Goal: Check status: Check status

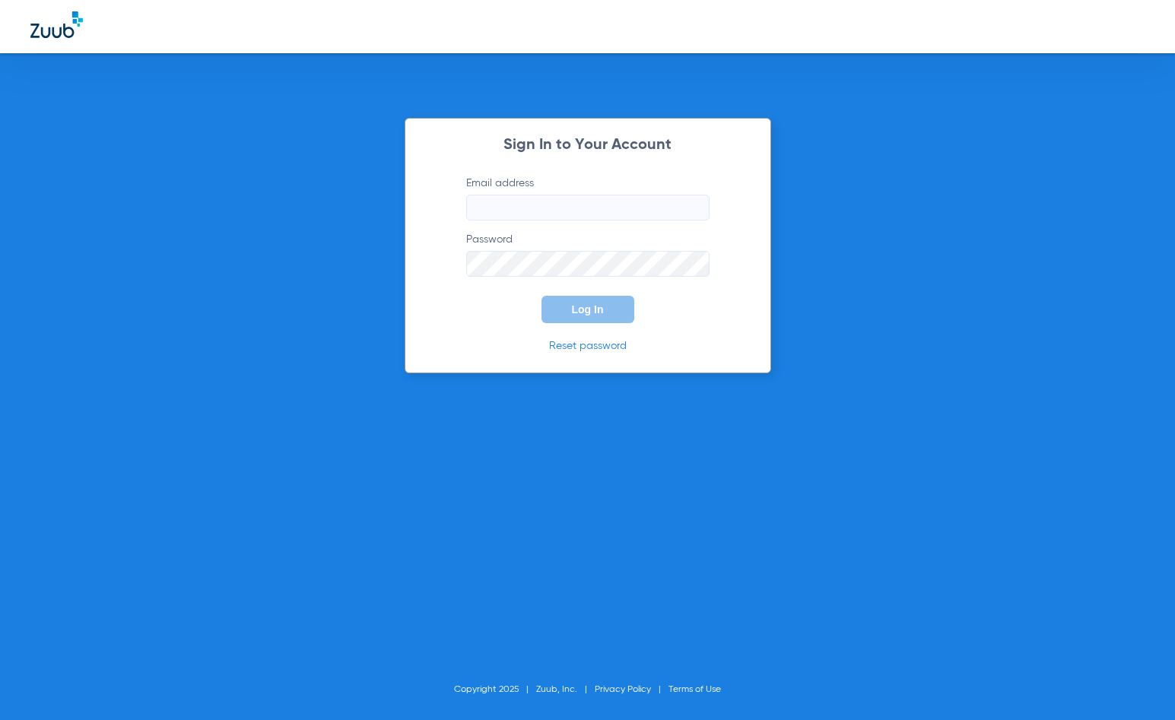
type input "calabasasadvanced@gmail.com"
click at [593, 313] on span "Log In" at bounding box center [588, 310] width 32 height 12
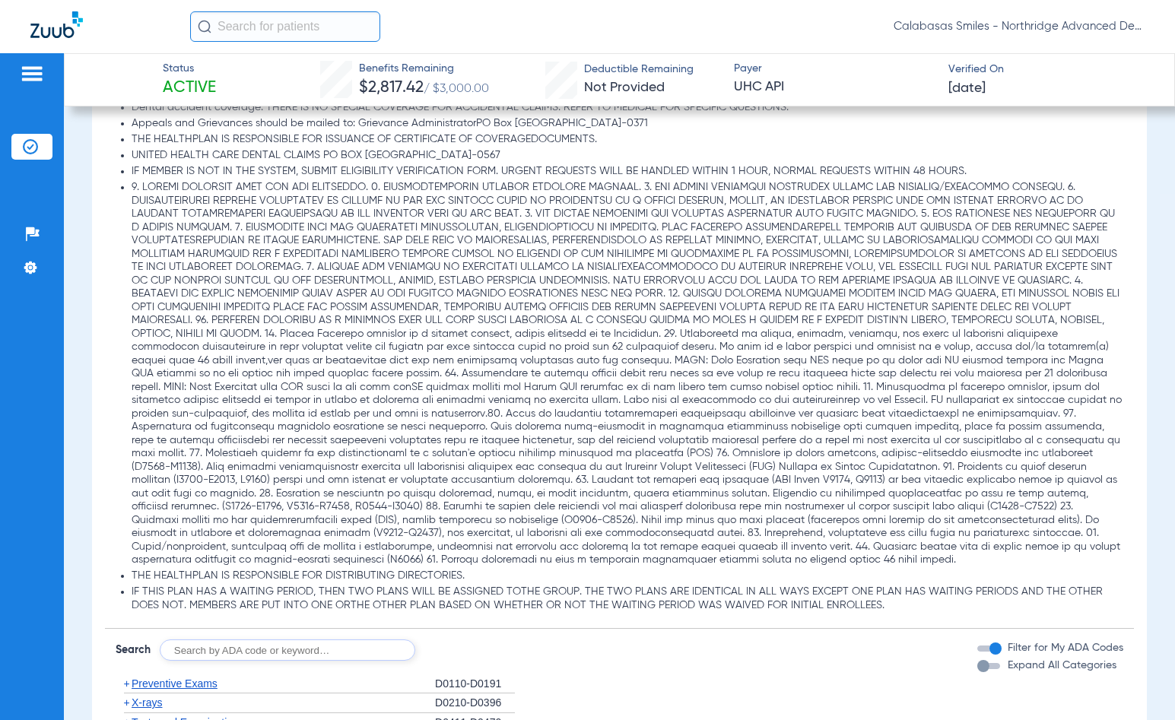
scroll to position [1445, 0]
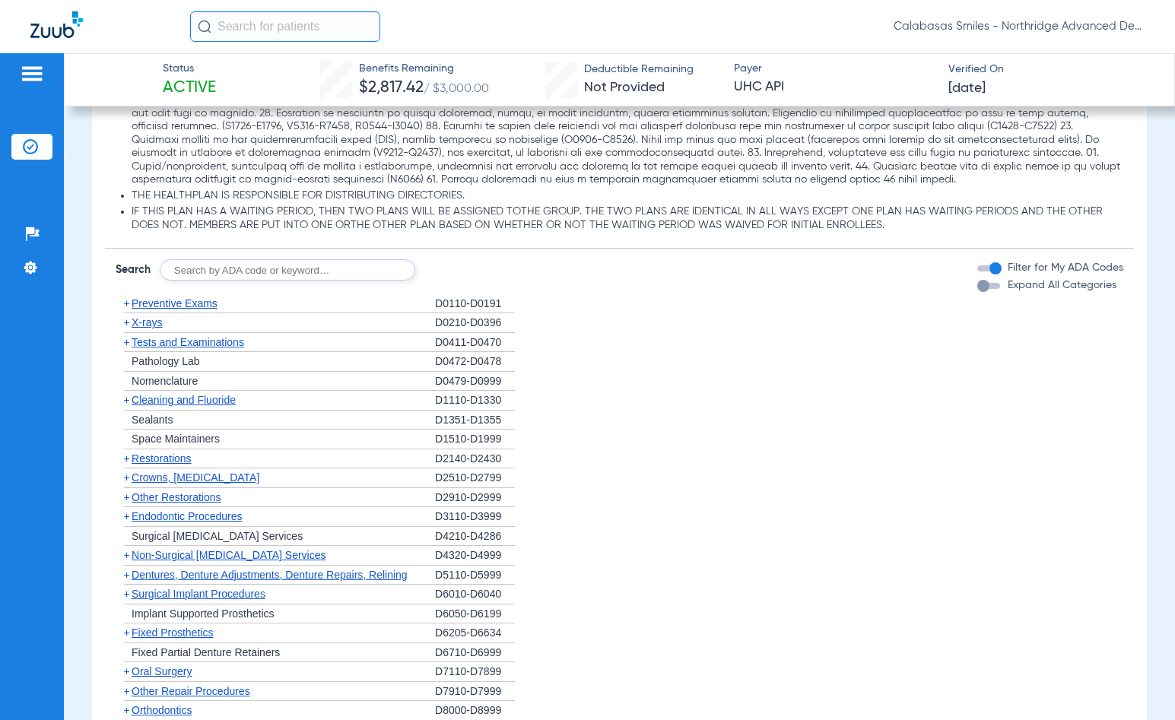
click at [202, 348] on span "Tests and Examinations" at bounding box center [188, 342] width 113 height 12
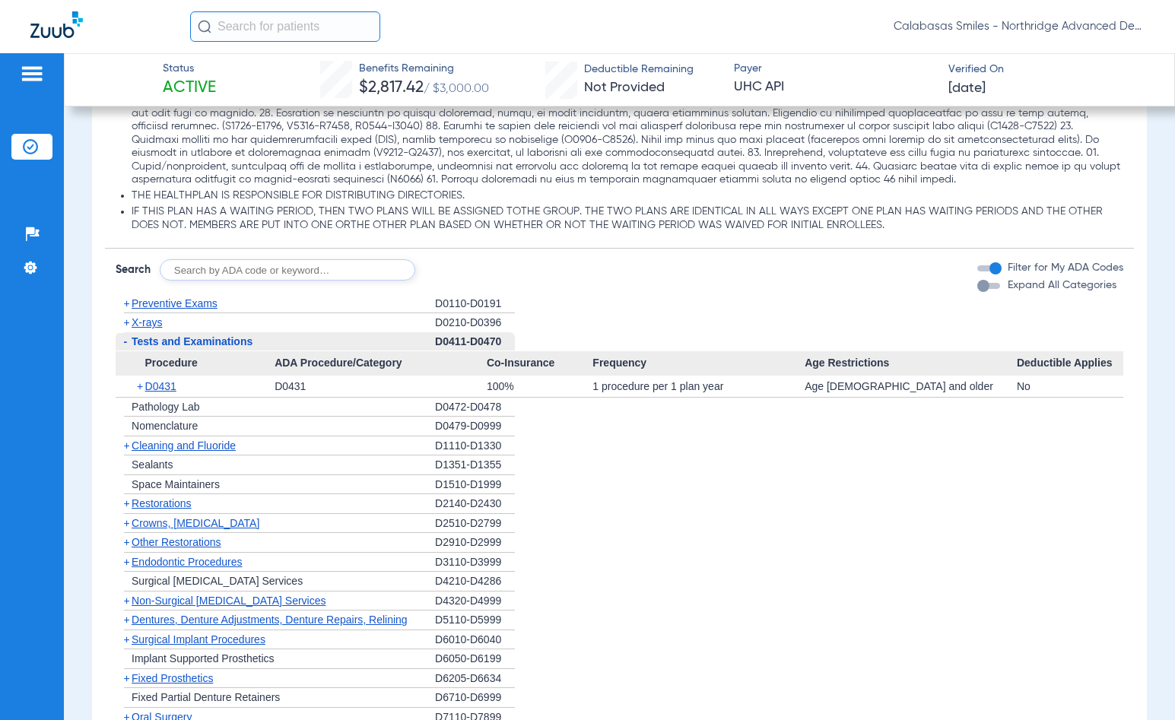
click at [202, 348] on span "Tests and Examinations" at bounding box center [192, 342] width 121 height 12
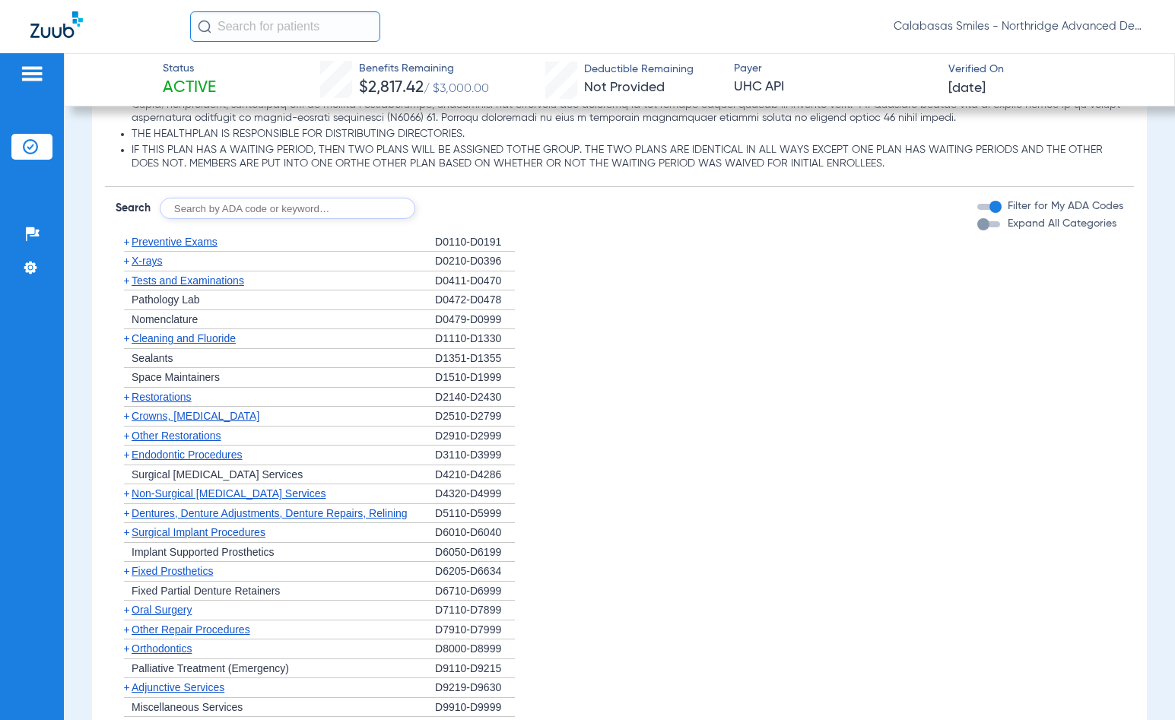
scroll to position [1674, 0]
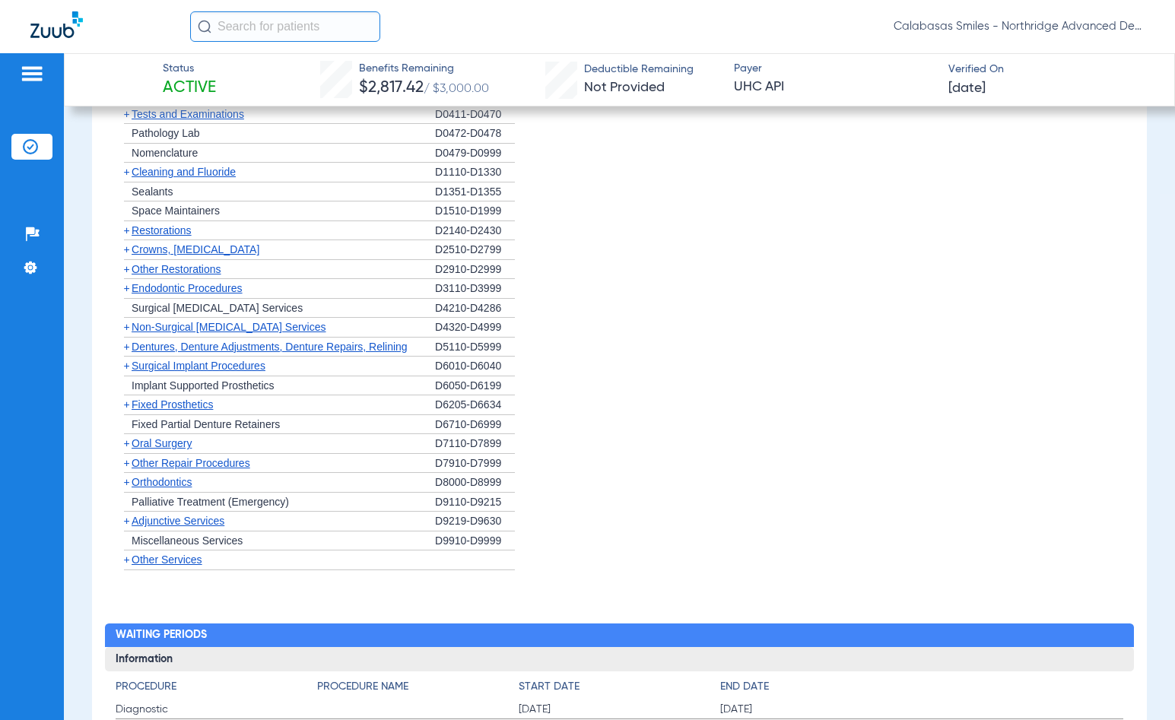
click at [237, 353] on span "Dentures, Denture Adjustments, Denture Repairs, Relining" at bounding box center [270, 347] width 276 height 12
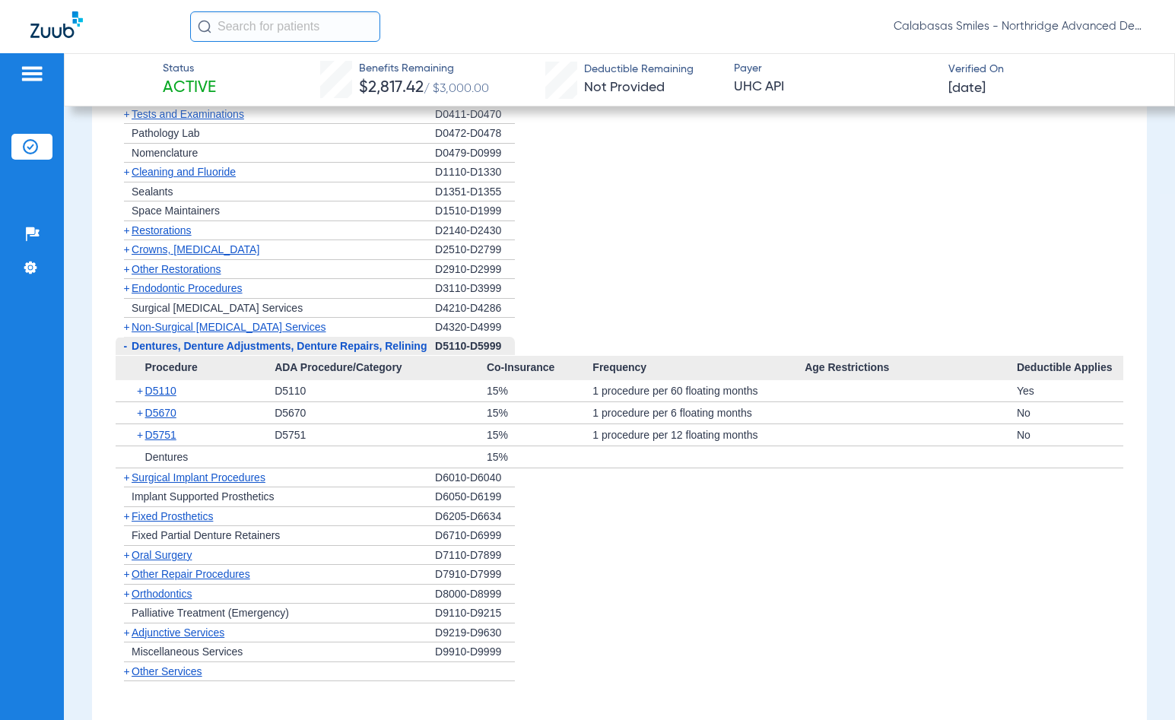
click at [246, 352] on span "Dentures, Denture Adjustments, Denture Repairs, Relining" at bounding box center [279, 346] width 295 height 12
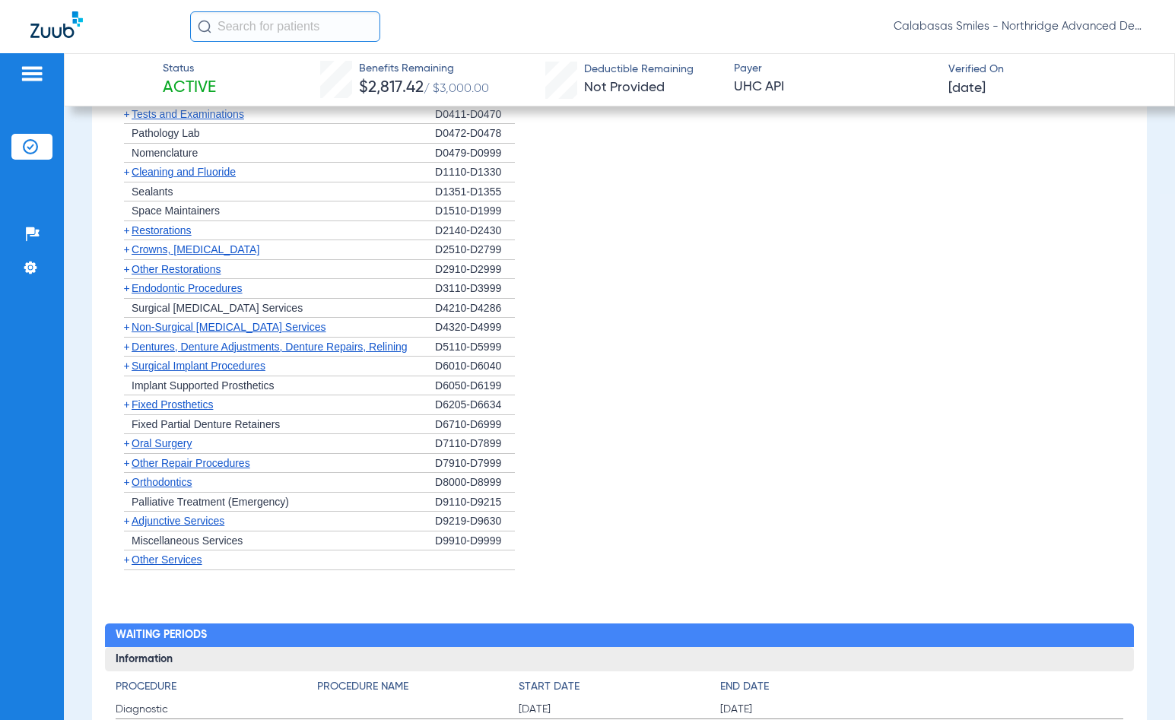
click at [232, 333] on span "Non-Surgical [MEDICAL_DATA] Services" at bounding box center [229, 327] width 194 height 12
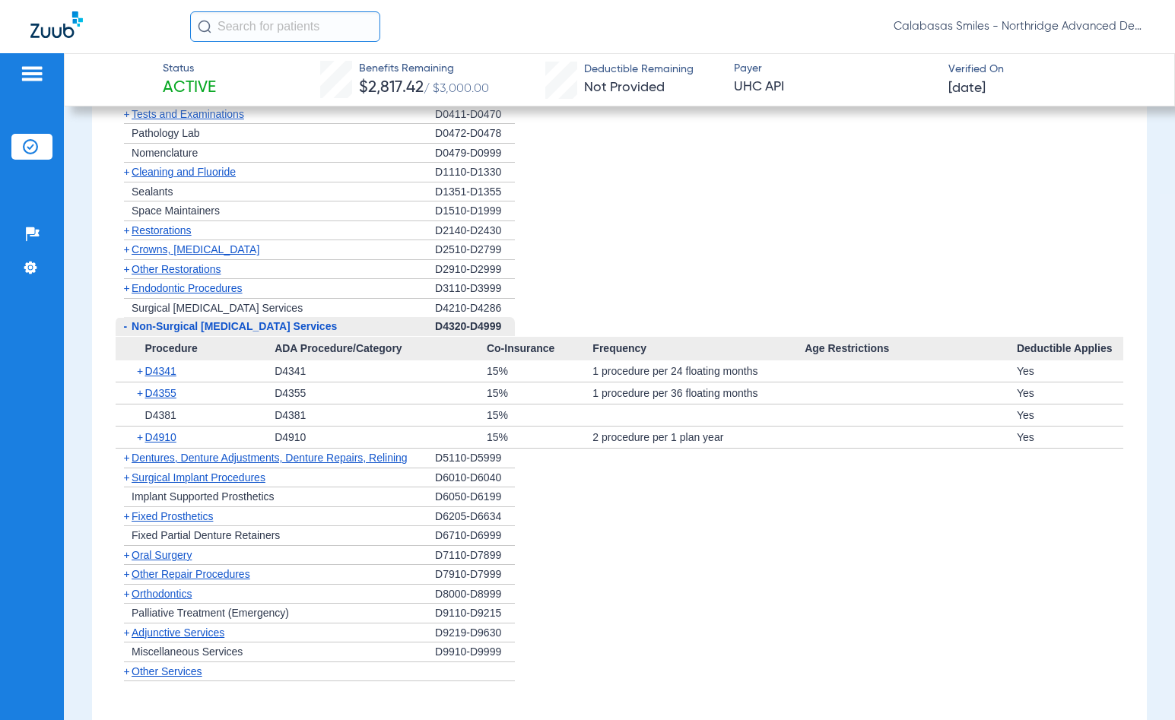
drag, startPoint x: 232, startPoint y: 344, endPoint x: 220, endPoint y: 344, distance: 12.2
click at [220, 332] on span "Non-Surgical [MEDICAL_DATA] Services" at bounding box center [234, 326] width 205 height 12
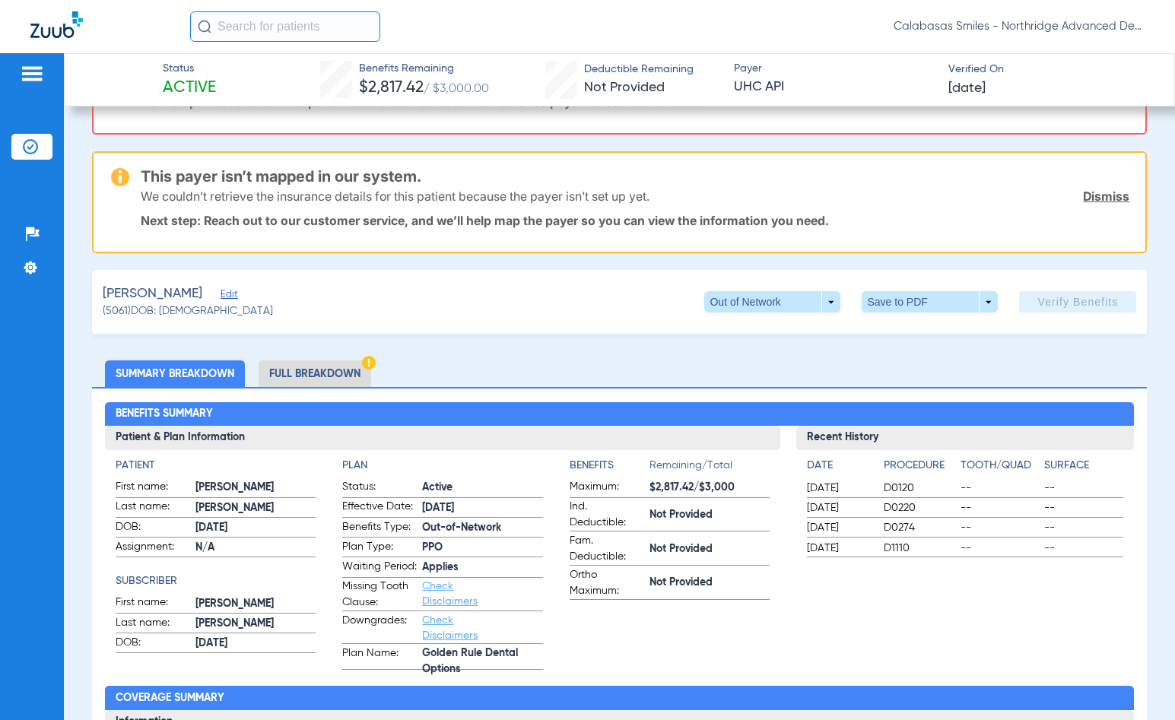
scroll to position [0, 0]
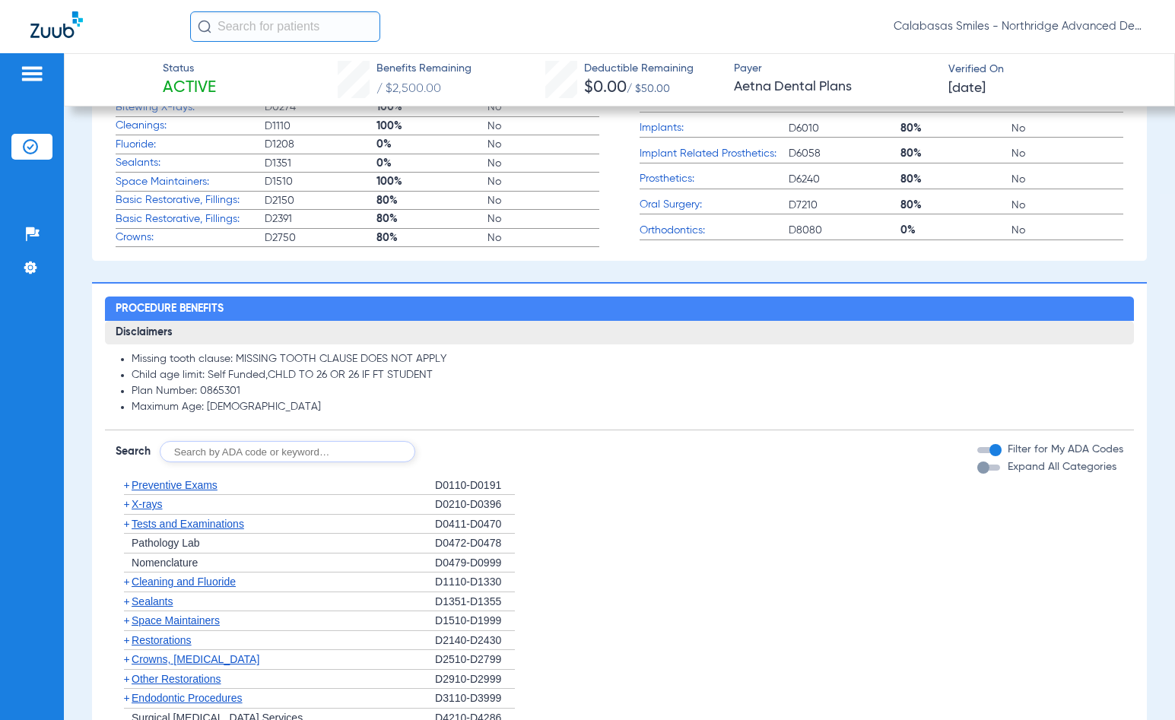
scroll to position [837, 0]
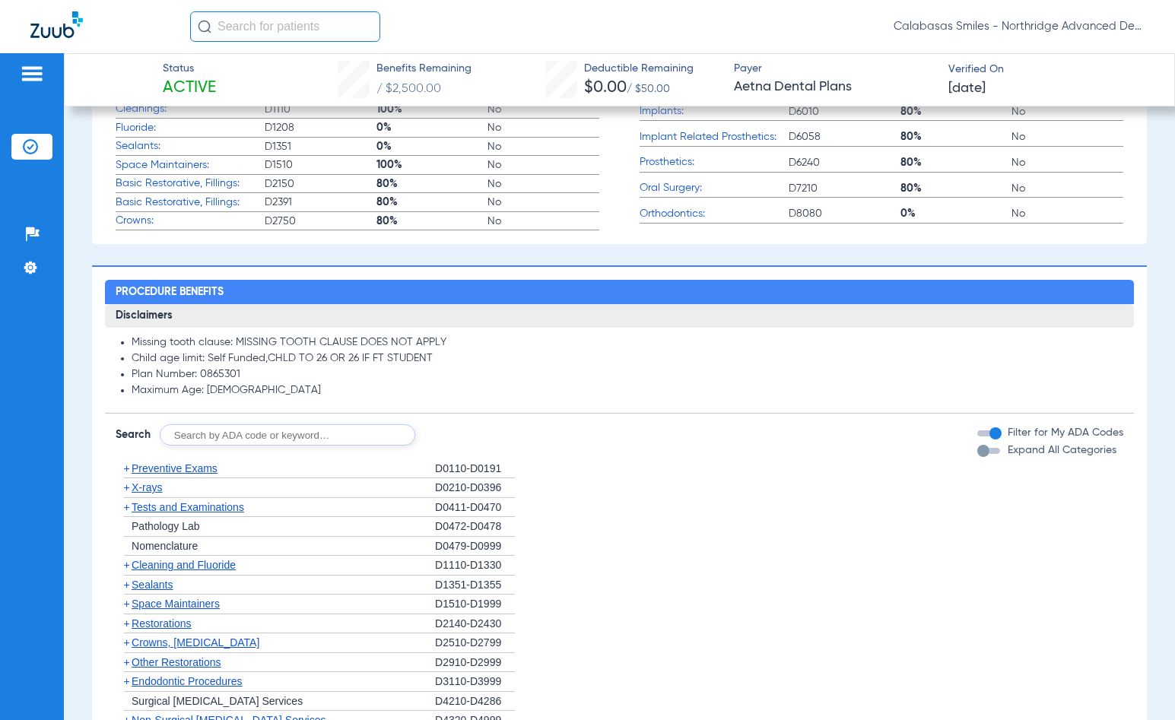
click at [156, 493] on span "X-rays" at bounding box center [147, 488] width 30 height 12
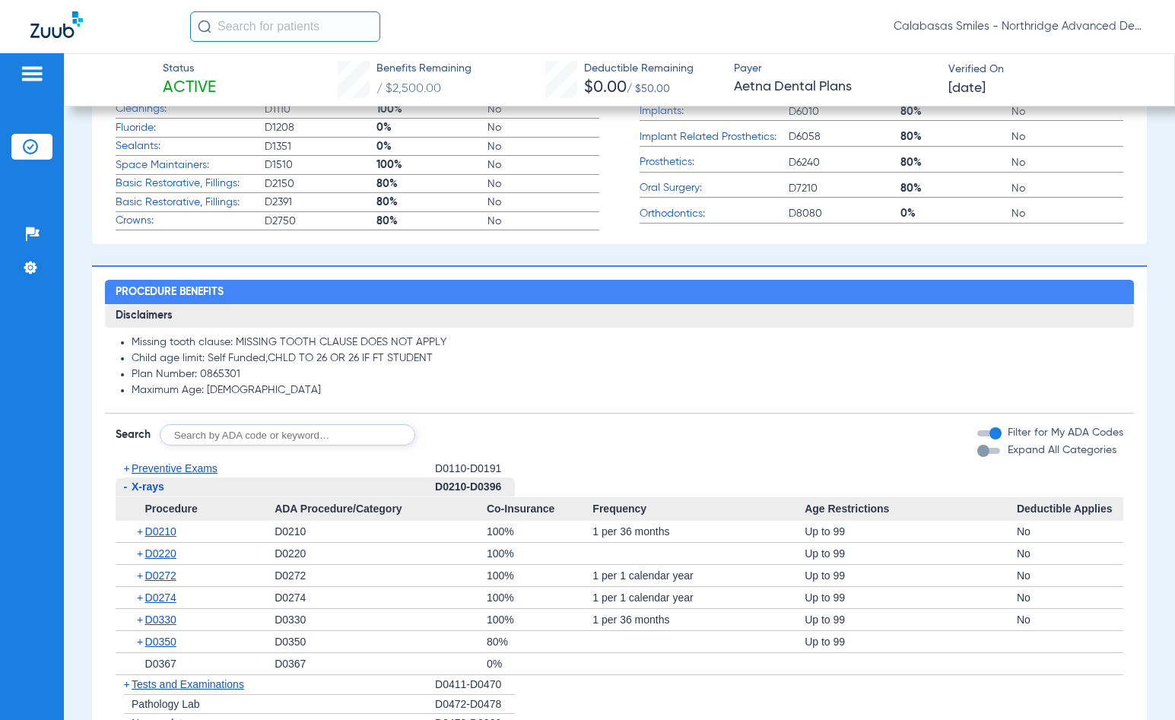
click at [159, 489] on span "X-rays" at bounding box center [148, 487] width 33 height 12
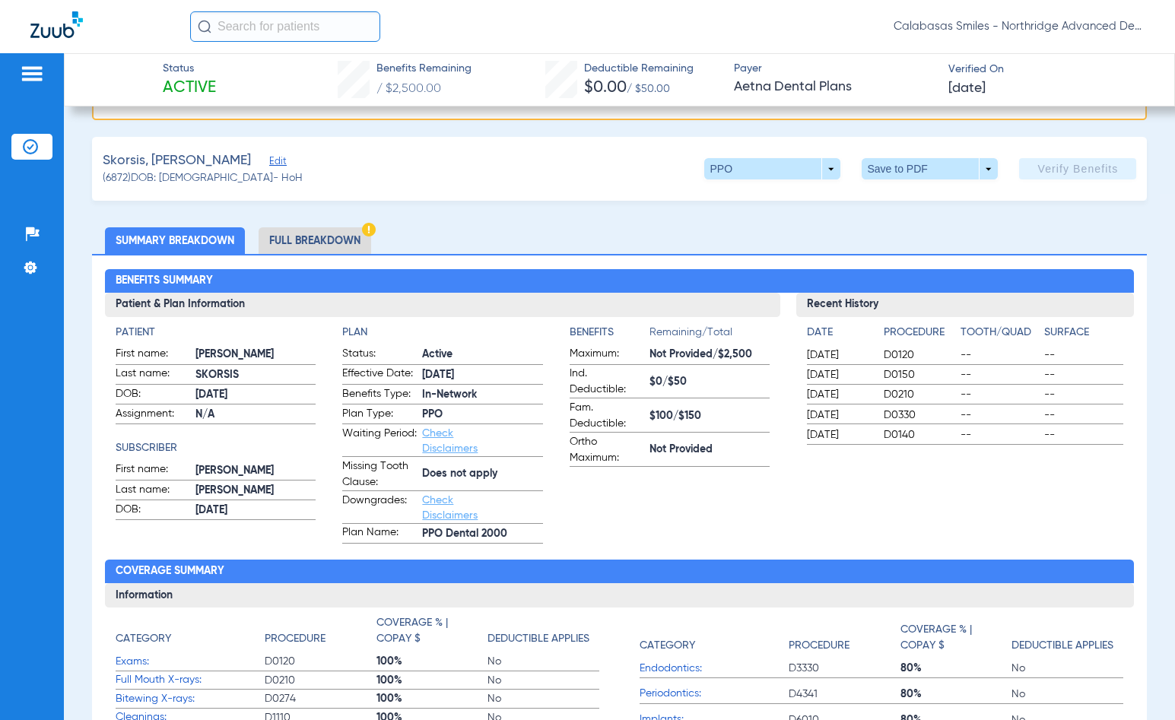
scroll to position [0, 0]
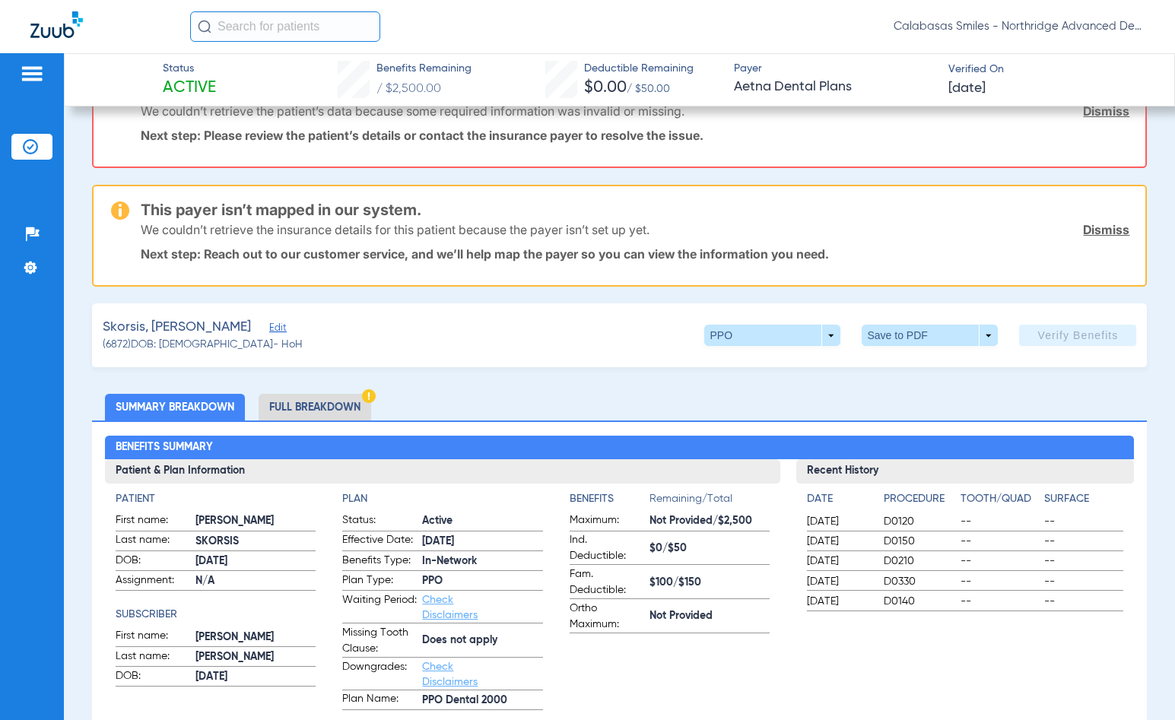
scroll to position [152, 0]
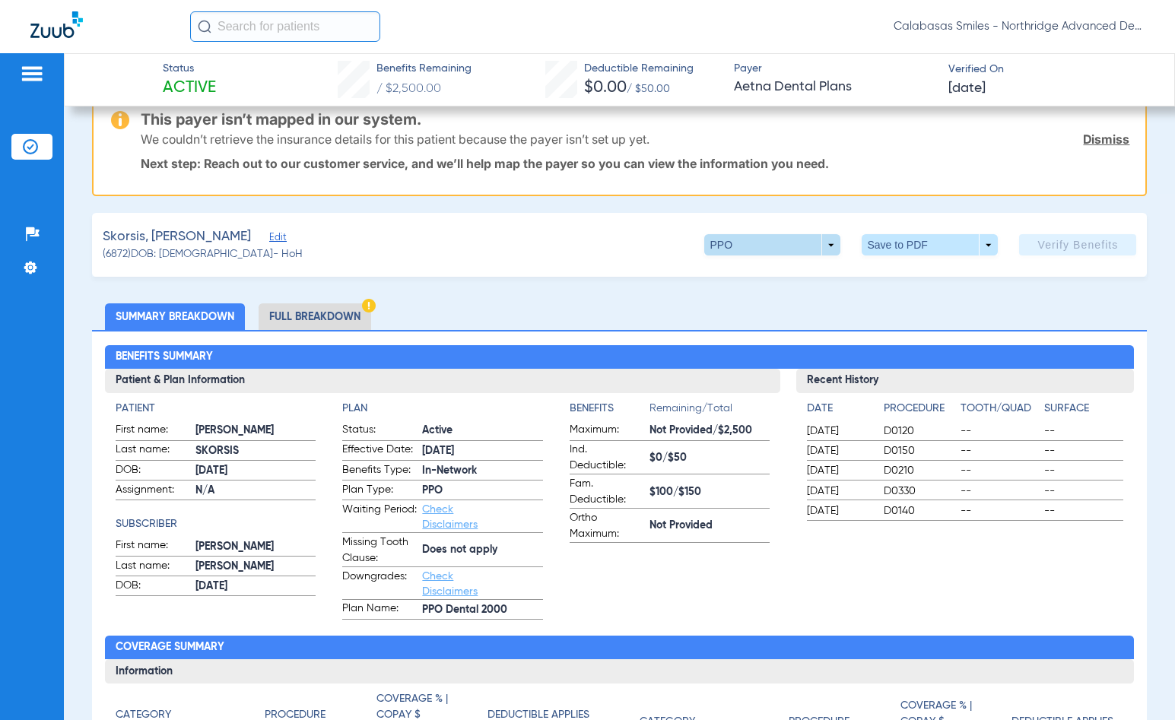
click at [825, 246] on span at bounding box center [772, 244] width 136 height 21
click at [775, 275] on span "PPO" at bounding box center [742, 275] width 71 height 11
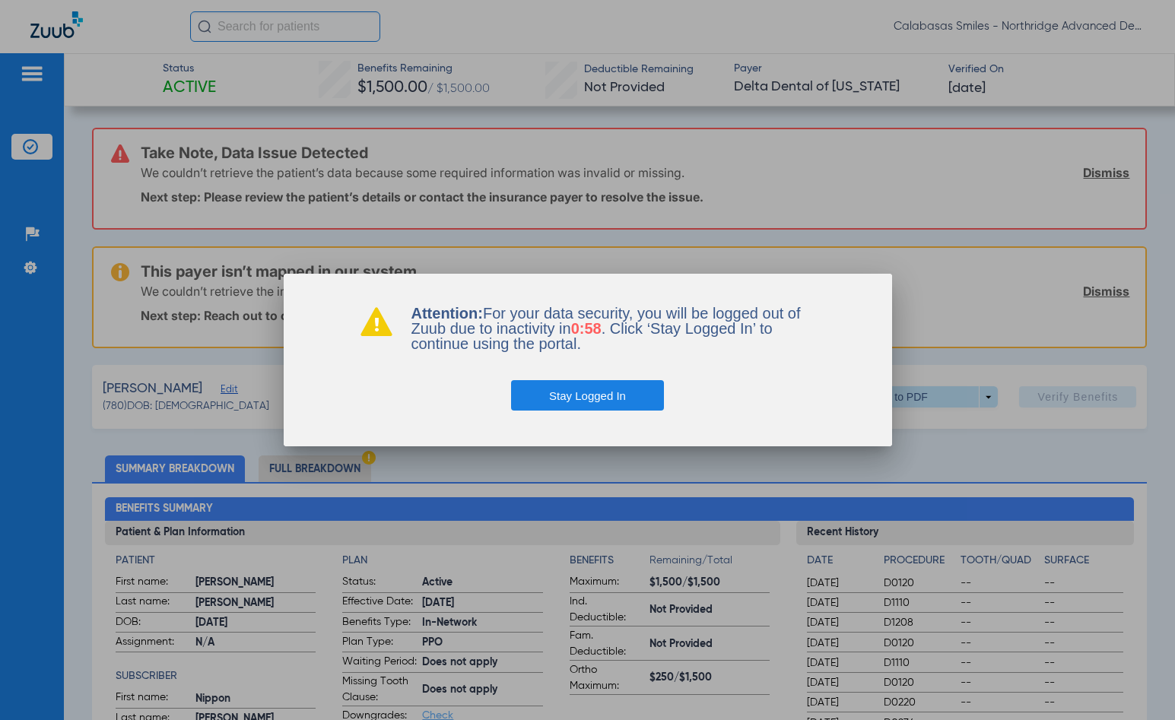
click at [608, 397] on button "Stay Logged In" at bounding box center [587, 395] width 153 height 30
